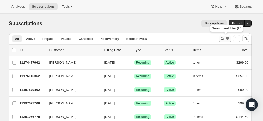
click at [227, 38] on icon "Search and filter results" at bounding box center [227, 38] width 5 height 5
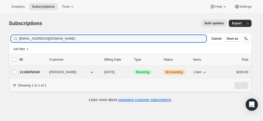
type input "[EMAIL_ADDRESS][DOMAIN_NAME]"
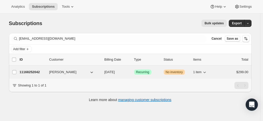
click at [31, 72] on p "11168252042" at bounding box center [33, 71] width 26 height 5
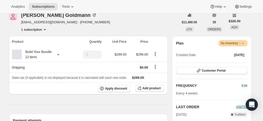
scroll to position [77, 0]
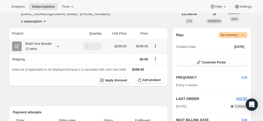
click at [59, 45] on icon at bounding box center [58, 46] width 5 height 5
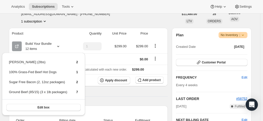
click at [181, 7] on div "Analytics Subscriptions Tools Help Settings" at bounding box center [131, 7] width 263 height 14
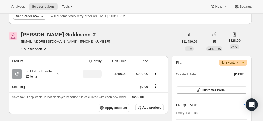
scroll to position [51, 0]
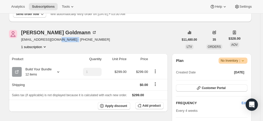
drag, startPoint x: 75, startPoint y: 40, endPoint x: 56, endPoint y: 41, distance: 18.9
click at [56, 41] on div "[PERSON_NAME] [EMAIL_ADDRESS][DOMAIN_NAME] · [PHONE_NUMBER] 1 subscription" at bounding box center [94, 39] width 170 height 19
copy span "9206941448"
